Goal: Information Seeking & Learning: Check status

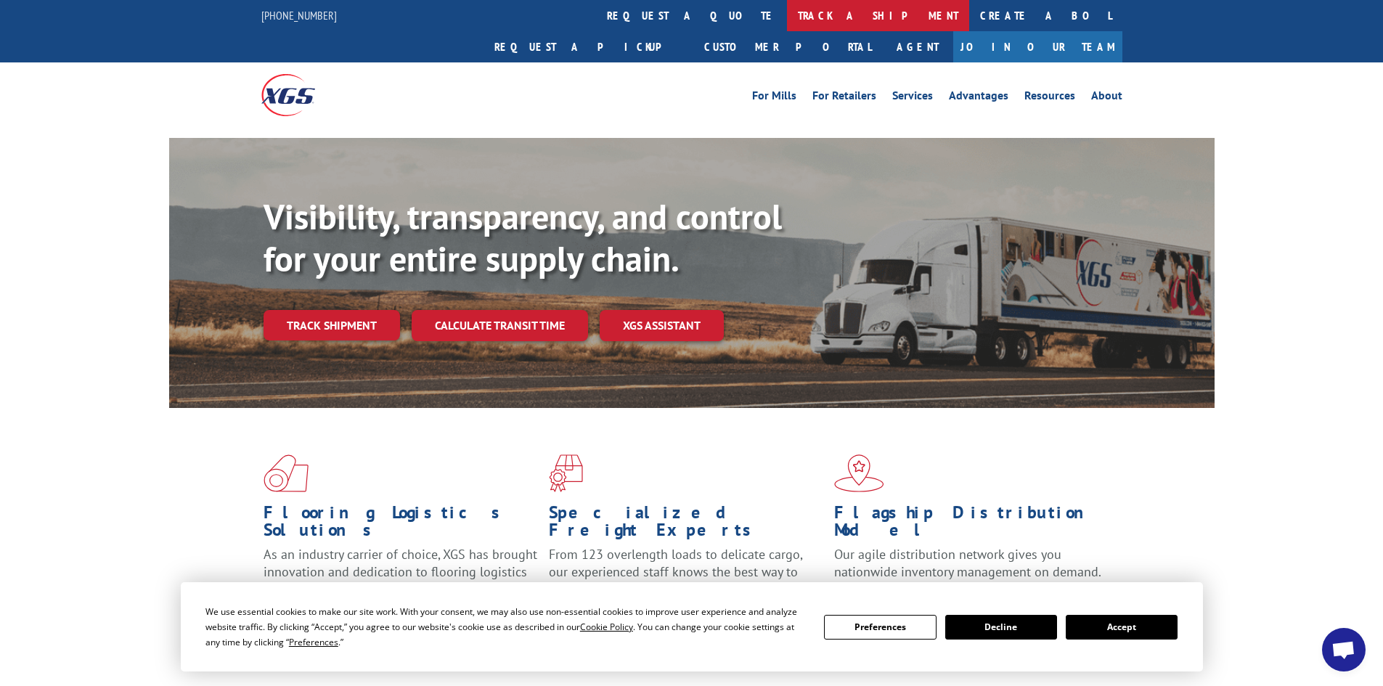
click at [787, 20] on link "track a shipment" at bounding box center [878, 15] width 182 height 31
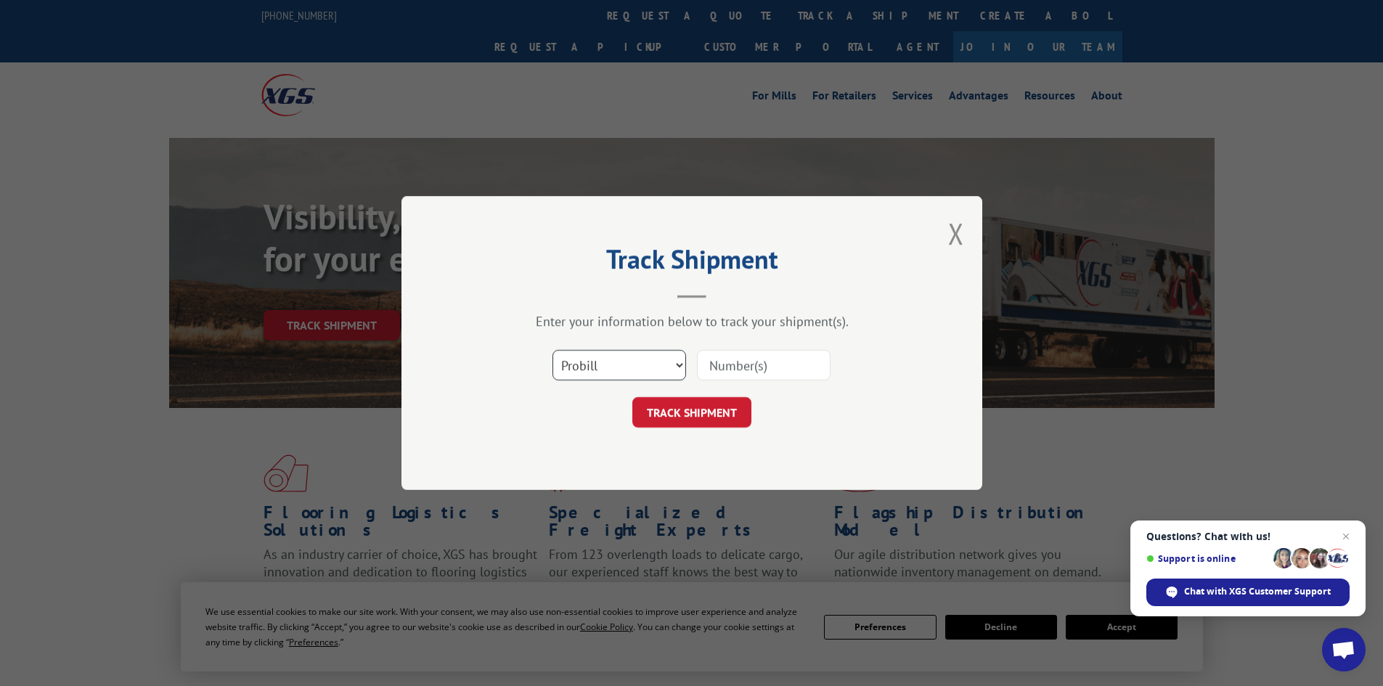
drag, startPoint x: 605, startPoint y: 370, endPoint x: 593, endPoint y: 362, distance: 14.3
click at [597, 365] on select "Select category... Probill BOL PO" at bounding box center [620, 365] width 134 height 31
select select "bol"
click at [553, 350] on select "Select category... Probill BOL PO" at bounding box center [620, 365] width 134 height 31
click at [736, 367] on input at bounding box center [764, 365] width 134 height 31
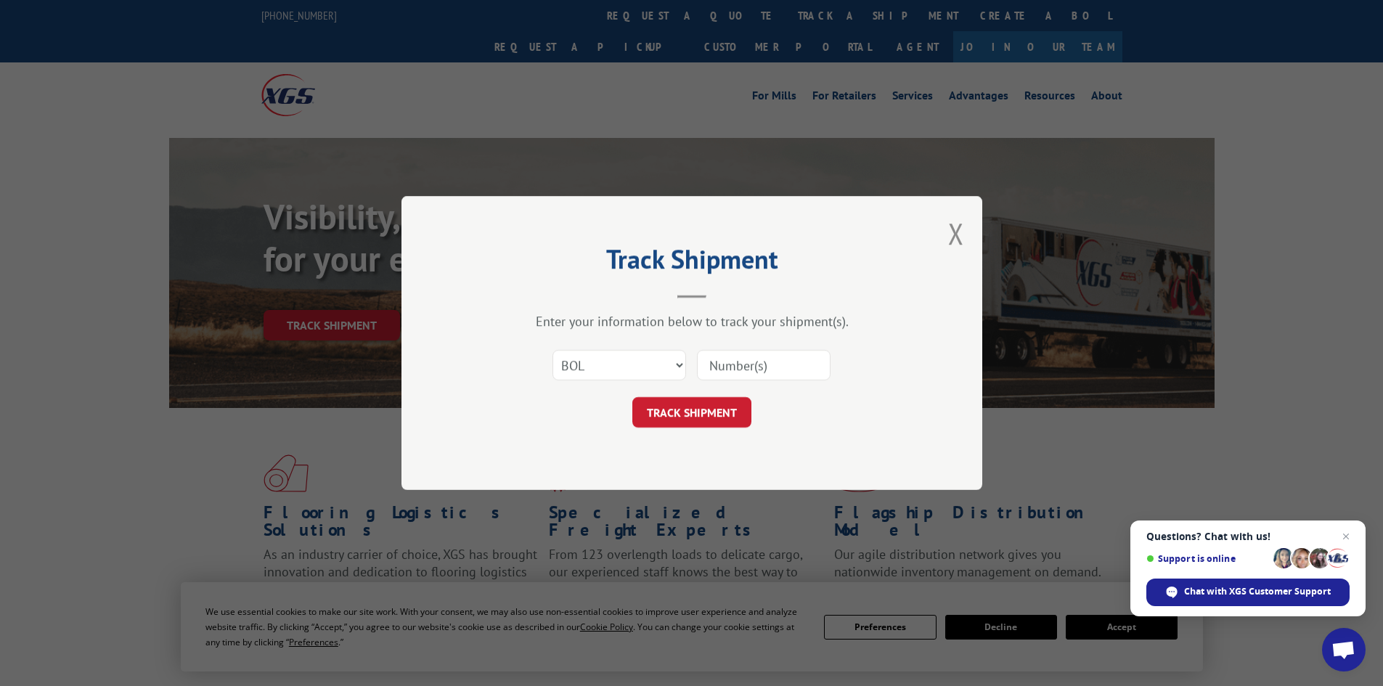
paste input "6024181"
type input "6024181"
click at [720, 404] on button "TRACK SHIPMENT" at bounding box center [692, 412] width 119 height 31
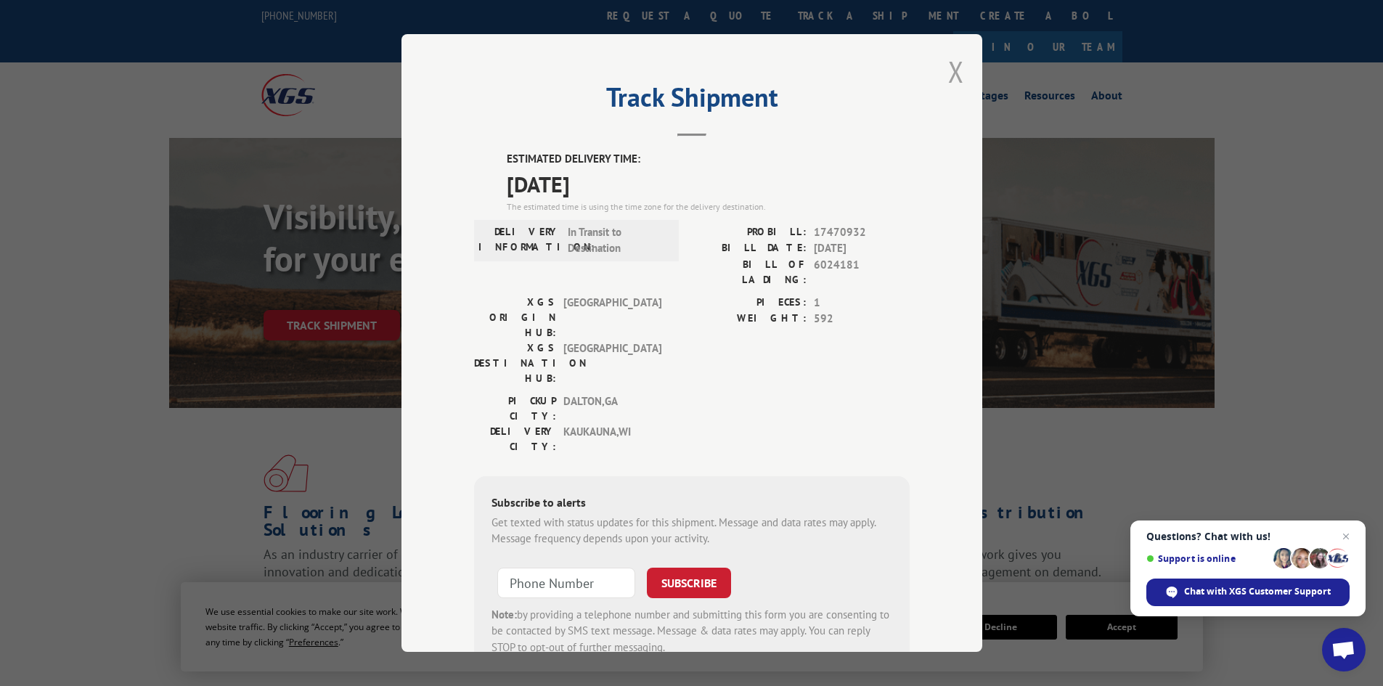
click at [948, 71] on button "Close modal" at bounding box center [956, 71] width 16 height 38
